Goal: Task Accomplishment & Management: Complete application form

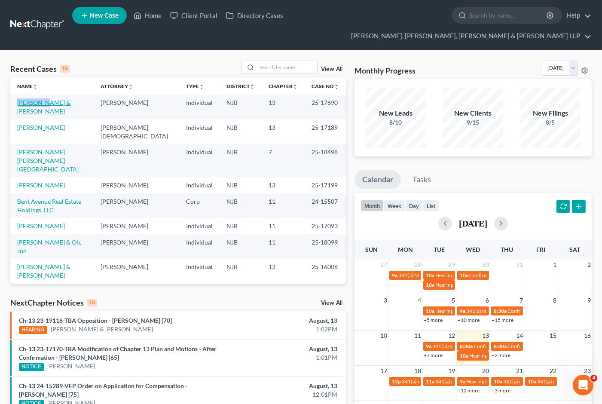
click at [71, 99] on link "[PERSON_NAME] & [PERSON_NAME]" at bounding box center [43, 107] width 53 height 16
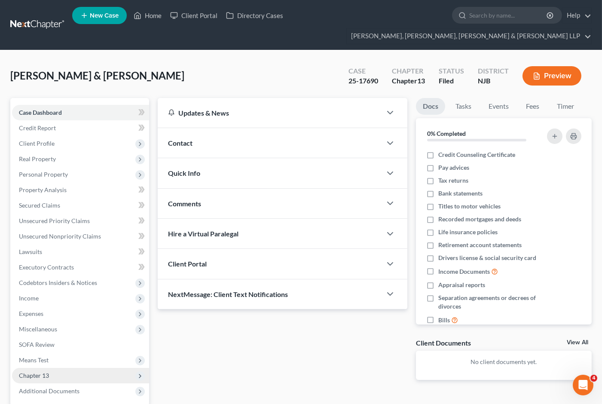
click at [51, 368] on span "Chapter 13" at bounding box center [80, 375] width 137 height 15
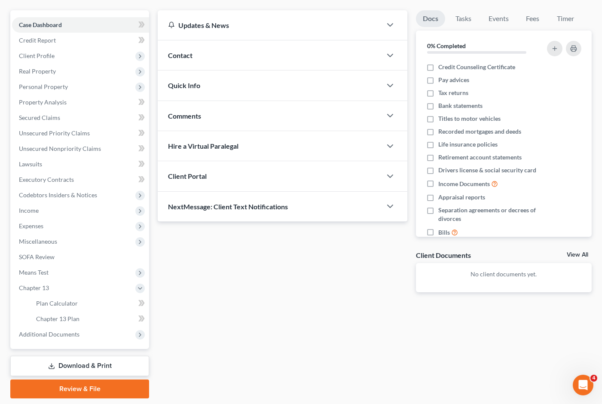
scroll to position [98, 0]
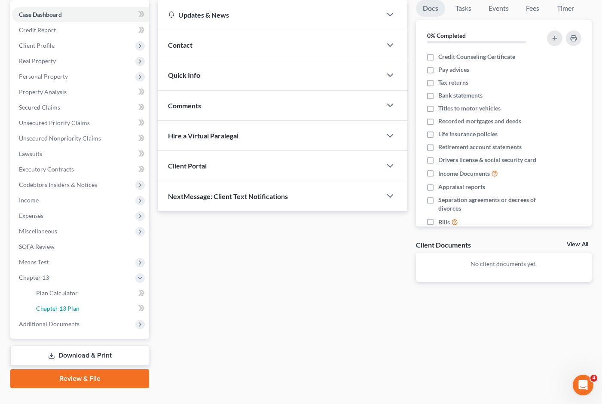
click at [58, 305] on span "Chapter 13 Plan" at bounding box center [57, 308] width 43 height 7
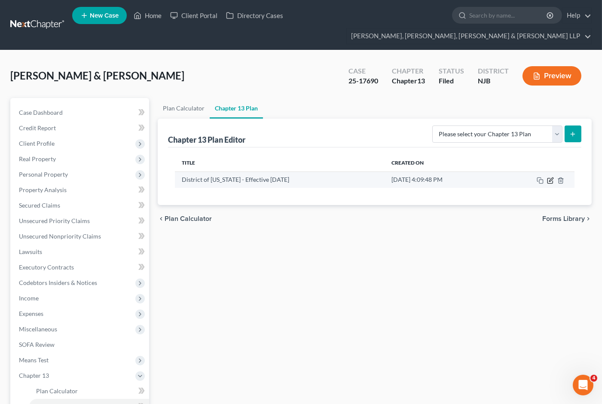
click at [551, 177] on icon "button" at bounding box center [550, 180] width 7 height 7
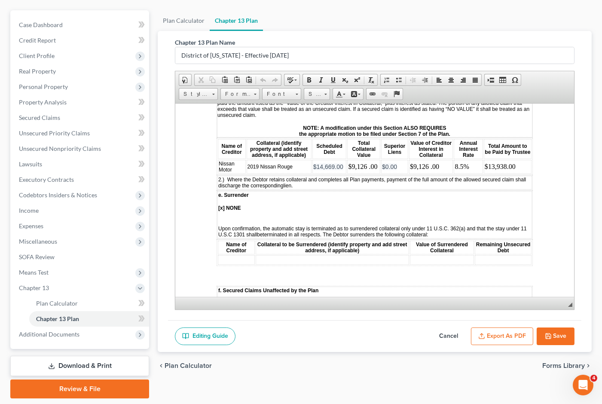
scroll to position [95, 0]
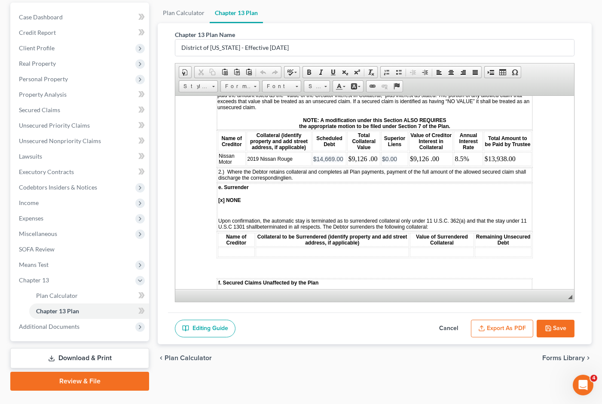
click at [453, 320] on button "Cancel" at bounding box center [449, 329] width 38 height 18
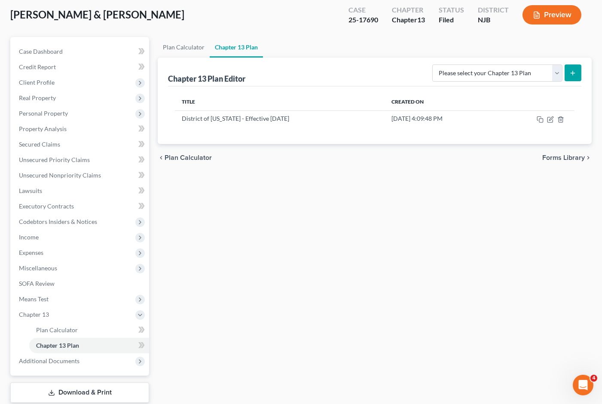
scroll to position [0, 0]
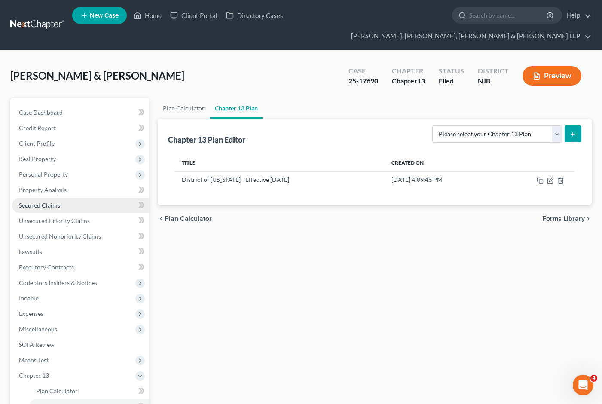
click at [34, 202] on span "Secured Claims" at bounding box center [39, 205] width 41 height 7
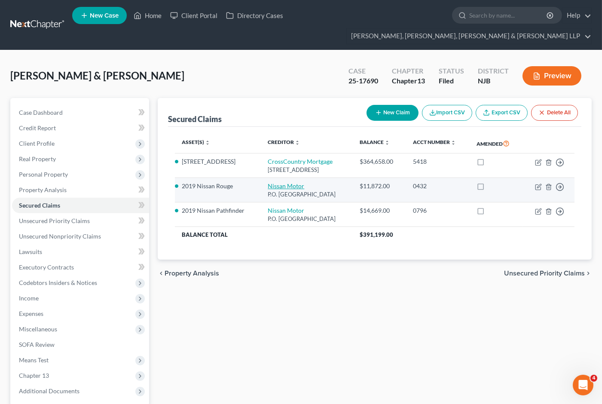
drag, startPoint x: 344, startPoint y: 195, endPoint x: 258, endPoint y: 187, distance: 86.8
click at [261, 187] on td "Nissan Motor P.O. [GEOGRAPHIC_DATA]" at bounding box center [307, 190] width 92 height 25
copy td "Nissan Motor P.O. [GEOGRAPHIC_DATA]"
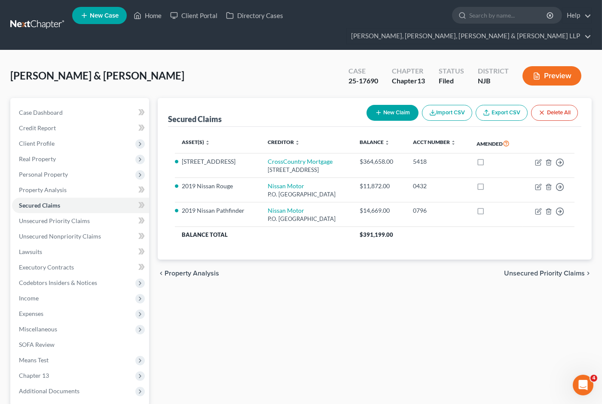
click at [323, 333] on div "Secured Claims New Claim Import CSV Export CSV Delete All Asset(s) expand_more …" at bounding box center [374, 276] width 443 height 357
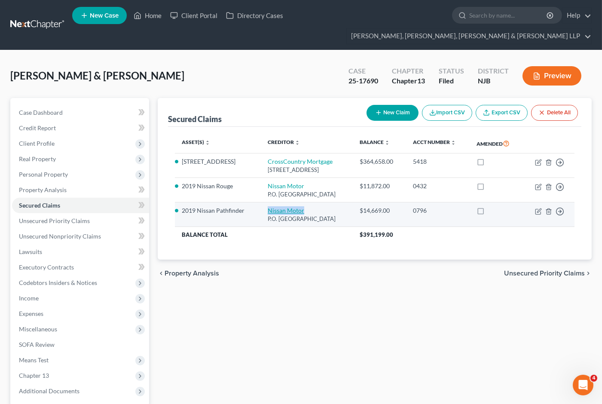
drag, startPoint x: 298, startPoint y: 209, endPoint x: 259, endPoint y: 208, distance: 39.1
click at [261, 208] on td "Nissan Motor P.O. [GEOGRAPHIC_DATA]" at bounding box center [307, 214] width 92 height 25
copy link "Nissan Motor"
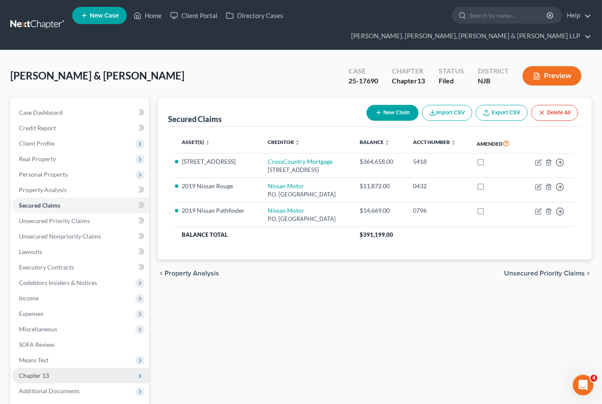
click at [53, 368] on span "Chapter 13" at bounding box center [80, 375] width 137 height 15
click at [64, 403] on span "Chapter 13 Plan" at bounding box center [57, 406] width 43 height 7
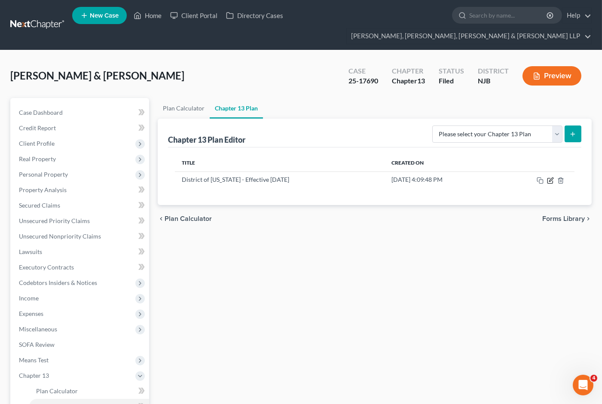
drag, startPoint x: 550, startPoint y: 165, endPoint x: 526, endPoint y: 187, distance: 33.1
click at [550, 177] on icon "button" at bounding box center [550, 180] width 7 height 7
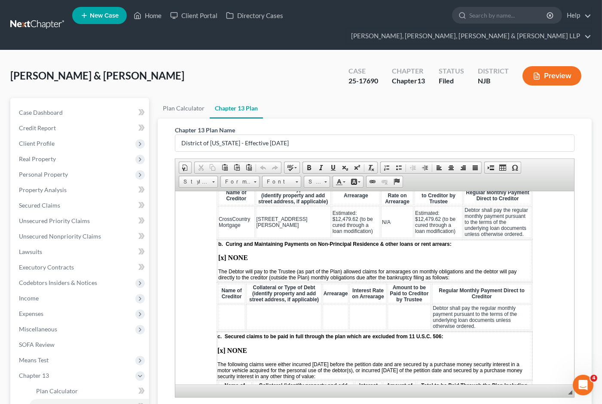
scroll to position [1146, 0]
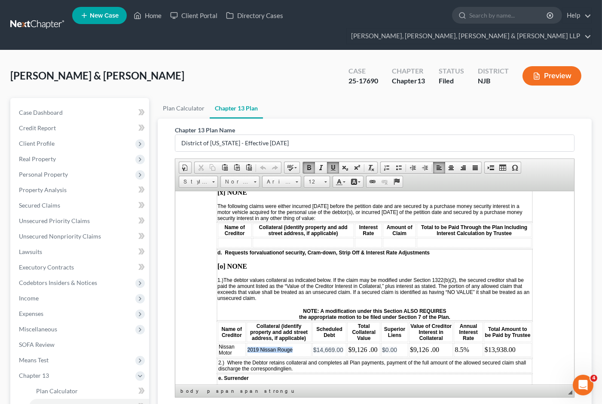
drag, startPoint x: 297, startPoint y: 331, endPoint x: 248, endPoint y: 329, distance: 49.0
click at [248, 343] on td "2019 Nissan Rouge" at bounding box center [279, 350] width 65 height 14
copy span "2019 Nissan Rouge"
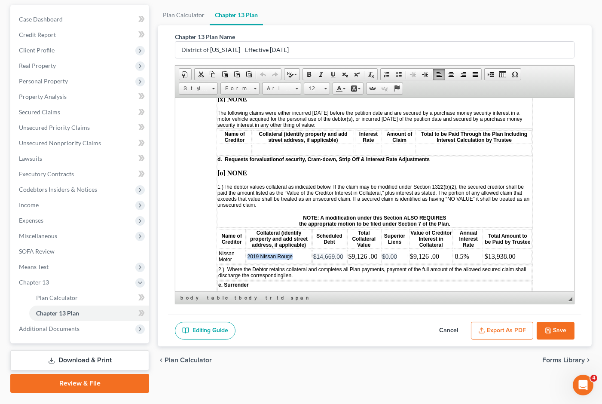
scroll to position [95, 0]
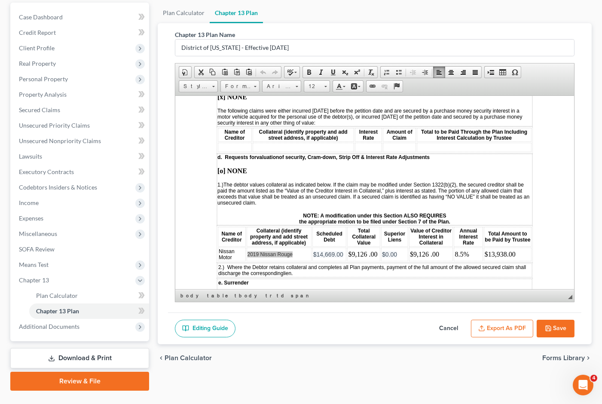
click at [444, 320] on button "Cancel" at bounding box center [449, 329] width 38 height 18
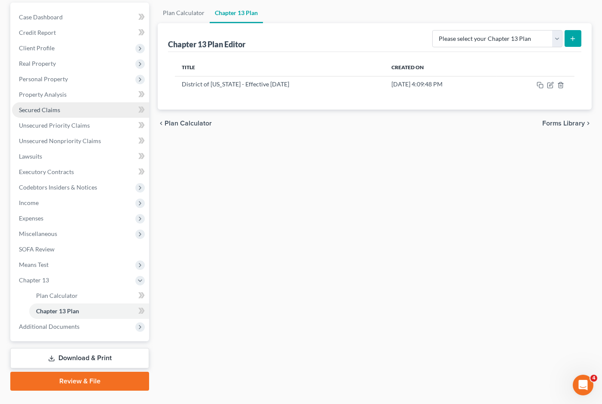
click at [49, 102] on link "Secured Claims" at bounding box center [80, 109] width 137 height 15
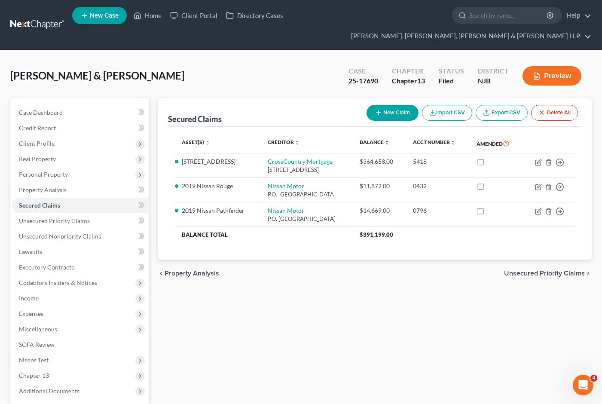
click at [281, 313] on div "Secured Claims New Claim Import CSV Export CSV Delete All Asset(s) expand_more …" at bounding box center [374, 276] width 443 height 357
click at [536, 307] on div "Secured Claims New Claim Import CSV Export CSV Delete All Asset(s) expand_more …" at bounding box center [374, 276] width 443 height 357
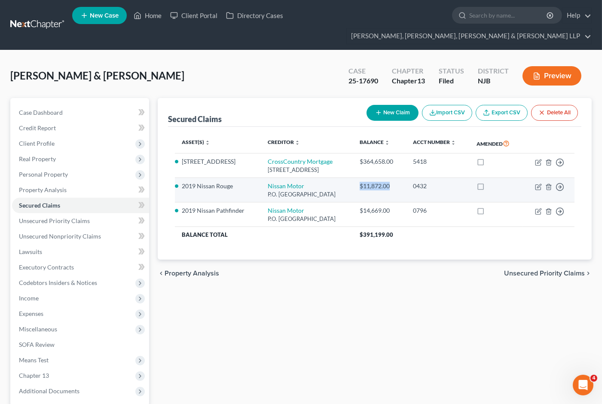
drag, startPoint x: 380, startPoint y: 185, endPoint x: 414, endPoint y: 188, distance: 34.1
click at [406, 188] on td "$11,872.00" at bounding box center [379, 190] width 53 height 25
copy div "$11,872.00"
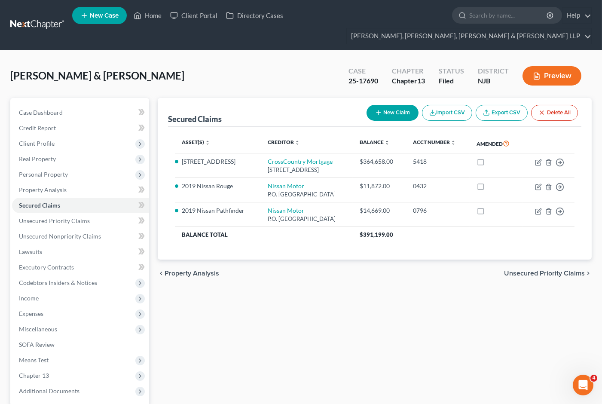
click at [534, 320] on div "Secured Claims New Claim Import CSV Export CSV Delete All Asset(s) expand_more …" at bounding box center [374, 276] width 443 height 357
click at [42, 155] on span "Real Property" at bounding box center [37, 158] width 37 height 7
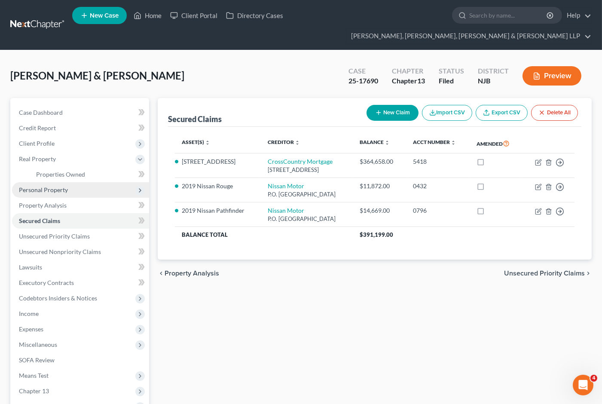
click at [46, 186] on span "Personal Property" at bounding box center [43, 189] width 49 height 7
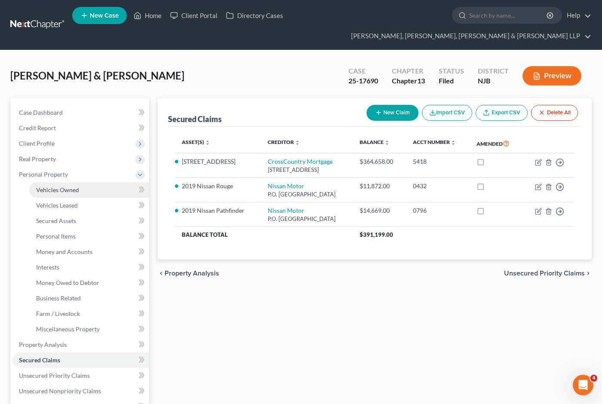
click at [52, 186] on span "Vehicles Owned" at bounding box center [57, 189] width 43 height 7
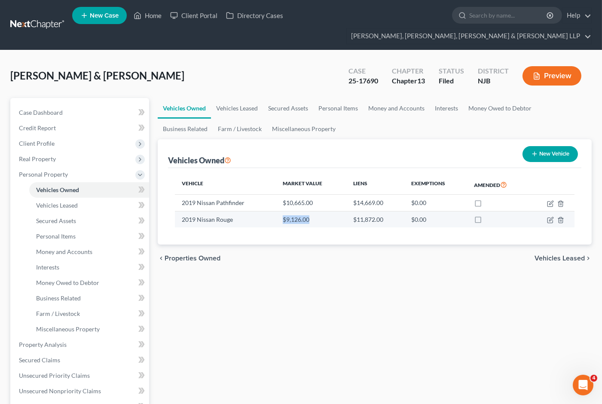
drag, startPoint x: 278, startPoint y: 202, endPoint x: 309, endPoint y: 202, distance: 30.5
click at [309, 211] on td "$9,126.00" at bounding box center [311, 219] width 71 height 16
copy td "$9,126.00"
